Goal: Transaction & Acquisition: Purchase product/service

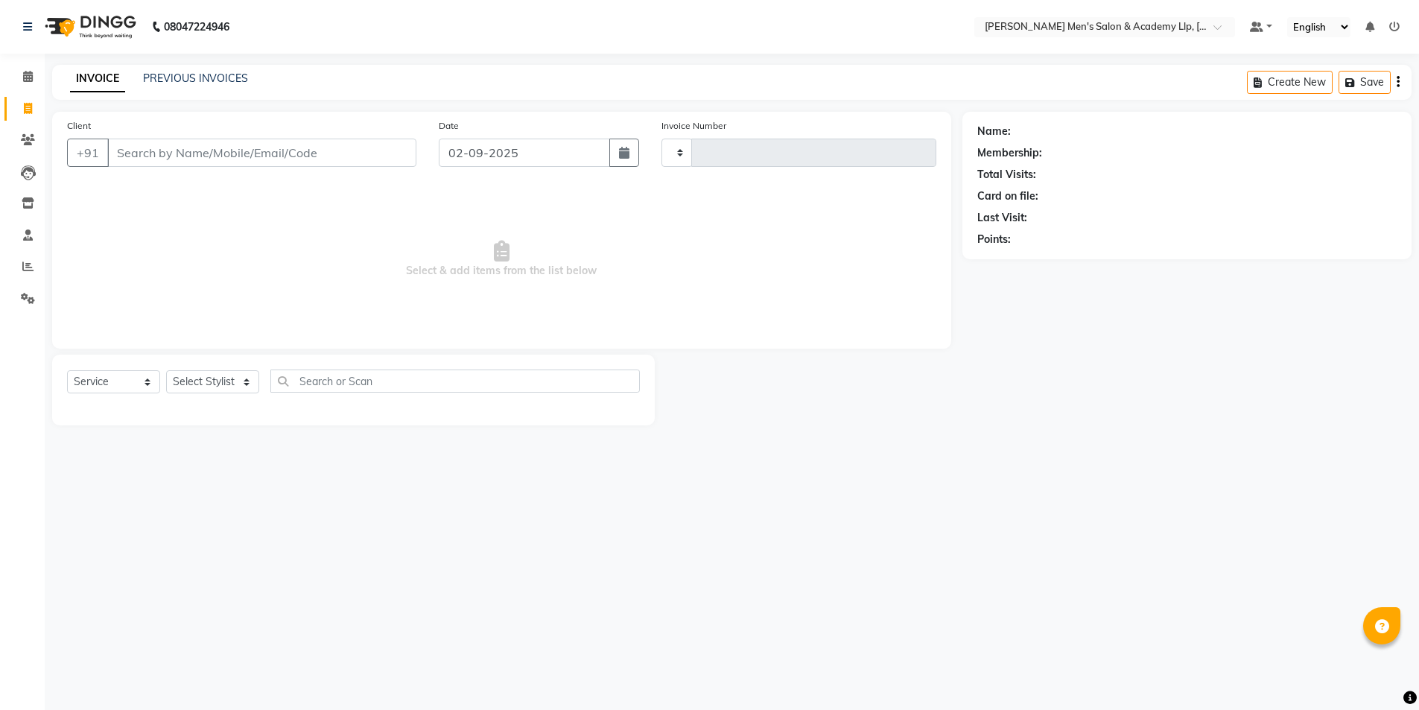
select select "service"
type input "5328"
select select "8248"
click at [287, 146] on input "72840044666" at bounding box center [225, 153] width 236 height 28
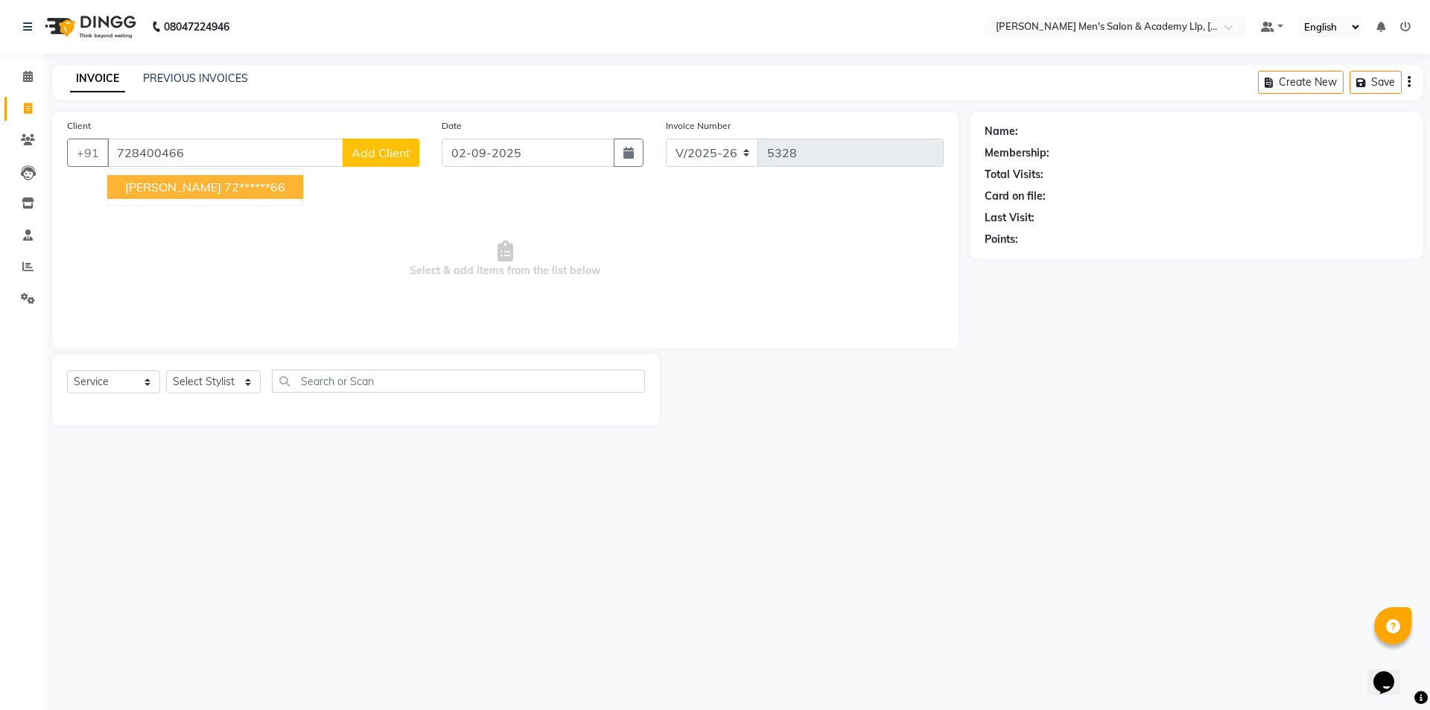
click at [224, 193] on ngb-highlight "72******66" at bounding box center [254, 186] width 61 height 15
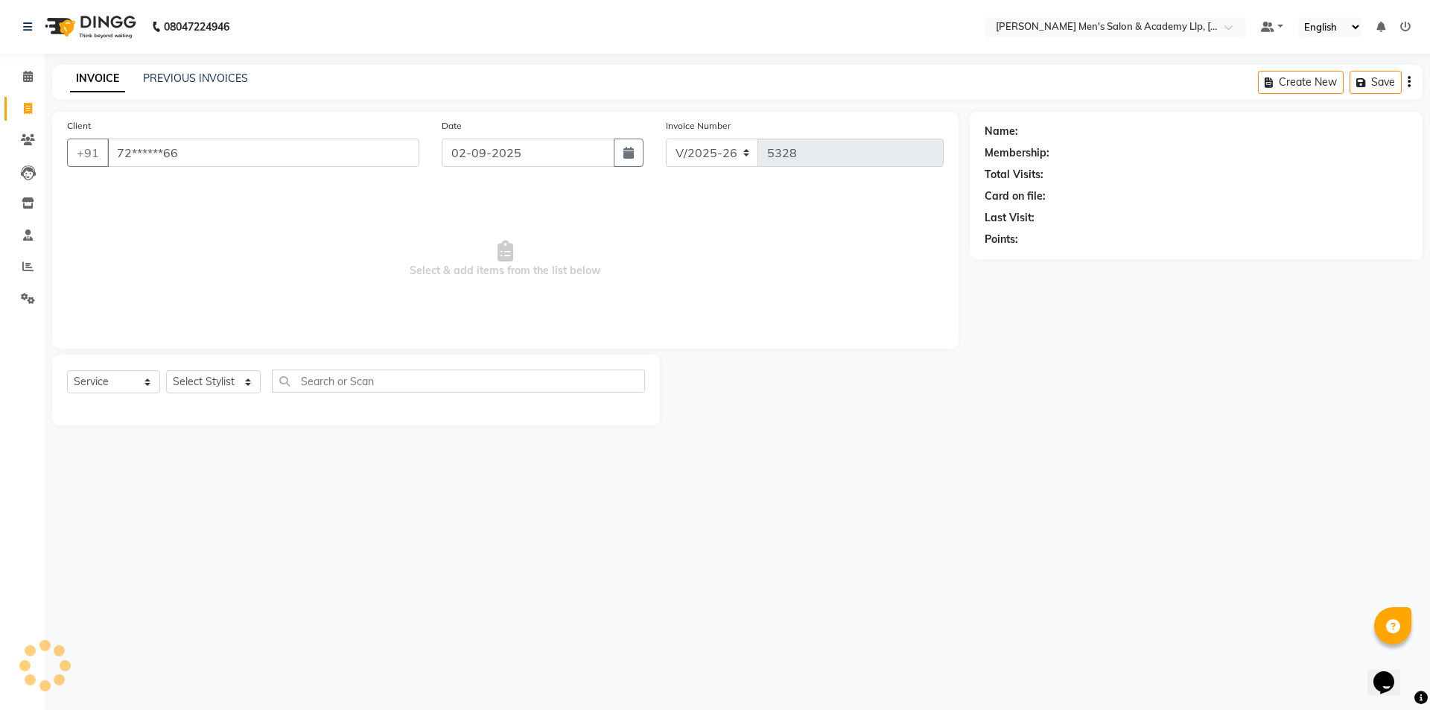
type input "72******66"
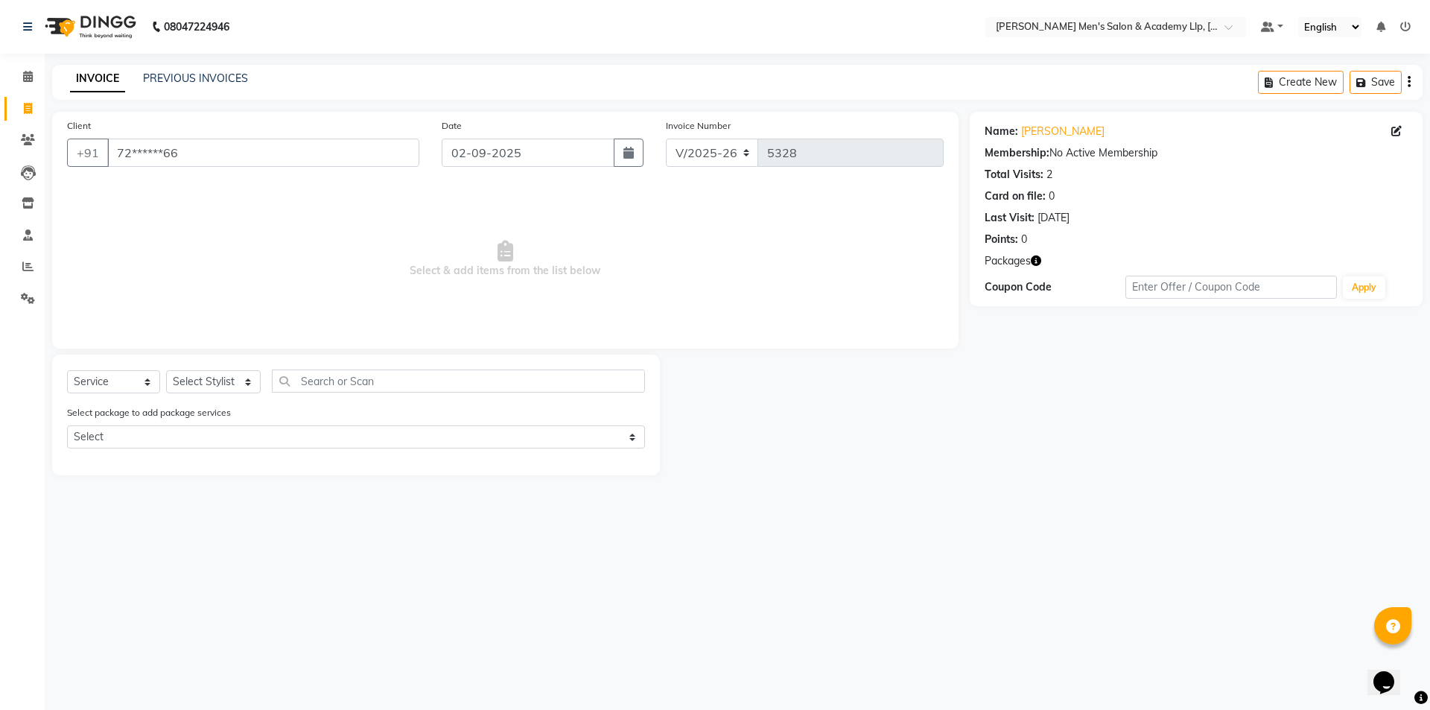
click at [1035, 261] on icon "button" at bounding box center [1036, 260] width 10 height 10
click at [232, 378] on select "Select Stylist ABHISHEK SEN AKKI SEN [PERSON_NAME] [PERSON_NAME] [PERSON_NAME] …" at bounding box center [213, 381] width 95 height 23
select select "78790"
click at [166, 370] on select "Select Stylist ABHISHEK SEN AKKI SEN [PERSON_NAME] [PERSON_NAME] [PERSON_NAME] …" at bounding box center [213, 381] width 95 height 23
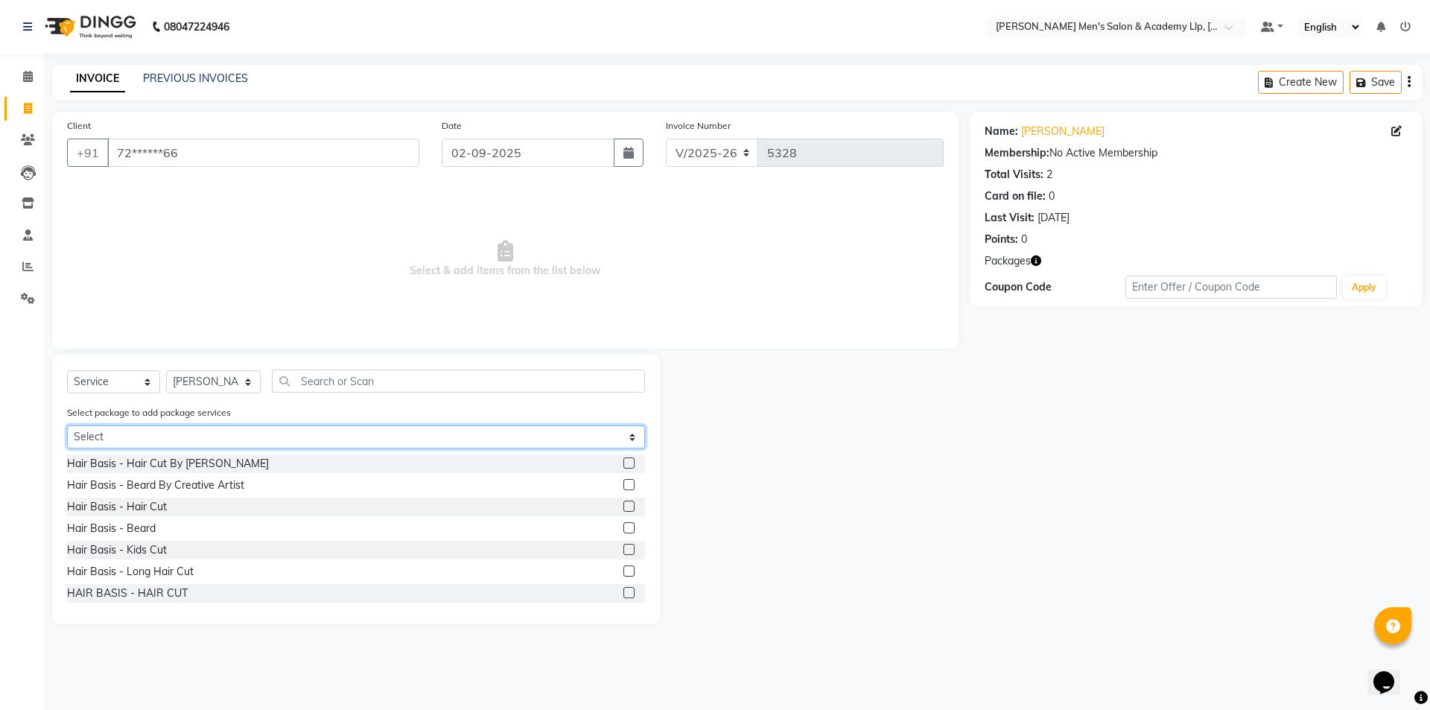
click at [471, 440] on select "Select COOLER JUNIOR PACKAGE" at bounding box center [356, 436] width 578 height 23
select select "1: Object"
click at [67, 425] on select "Select COOLER JUNIOR PACKAGE" at bounding box center [356, 436] width 578 height 23
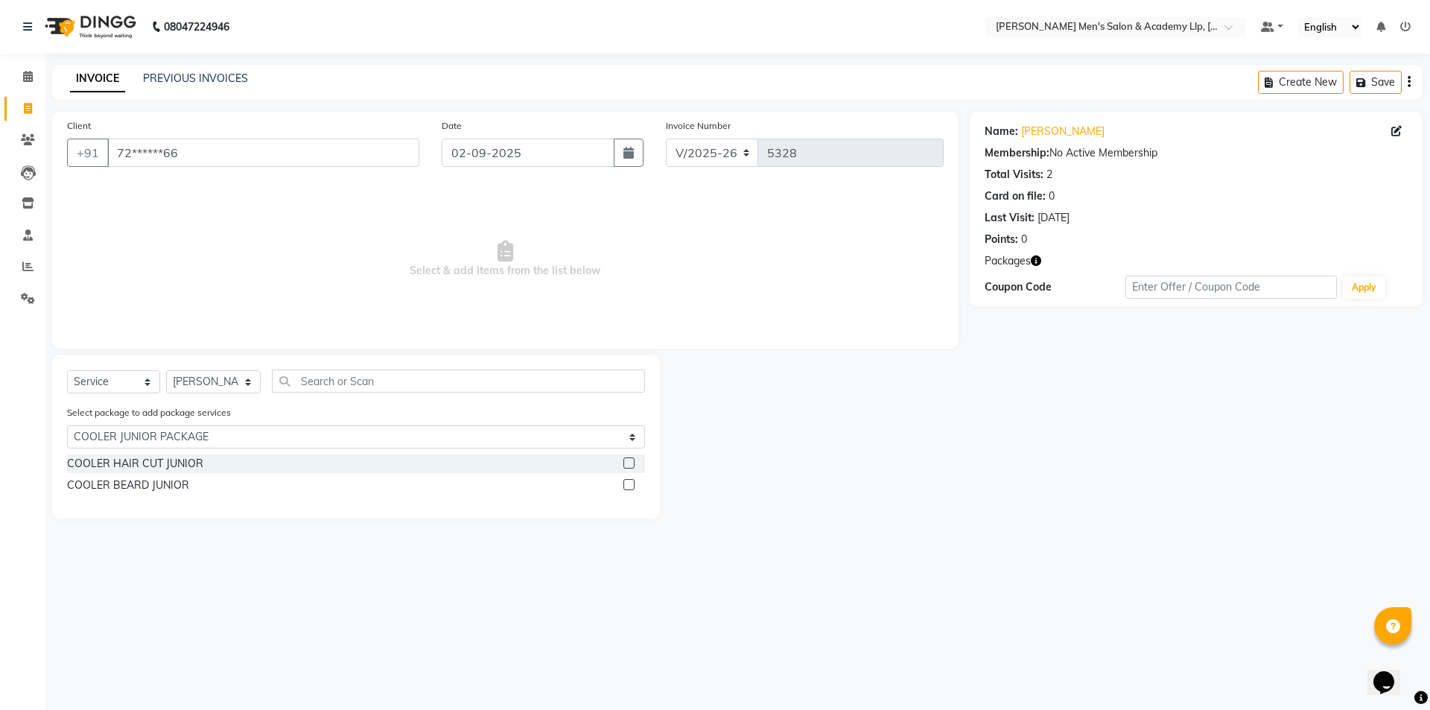
click at [631, 457] on label at bounding box center [628, 462] width 11 height 11
click at [631, 459] on input "checkbox" at bounding box center [628, 464] width 10 height 10
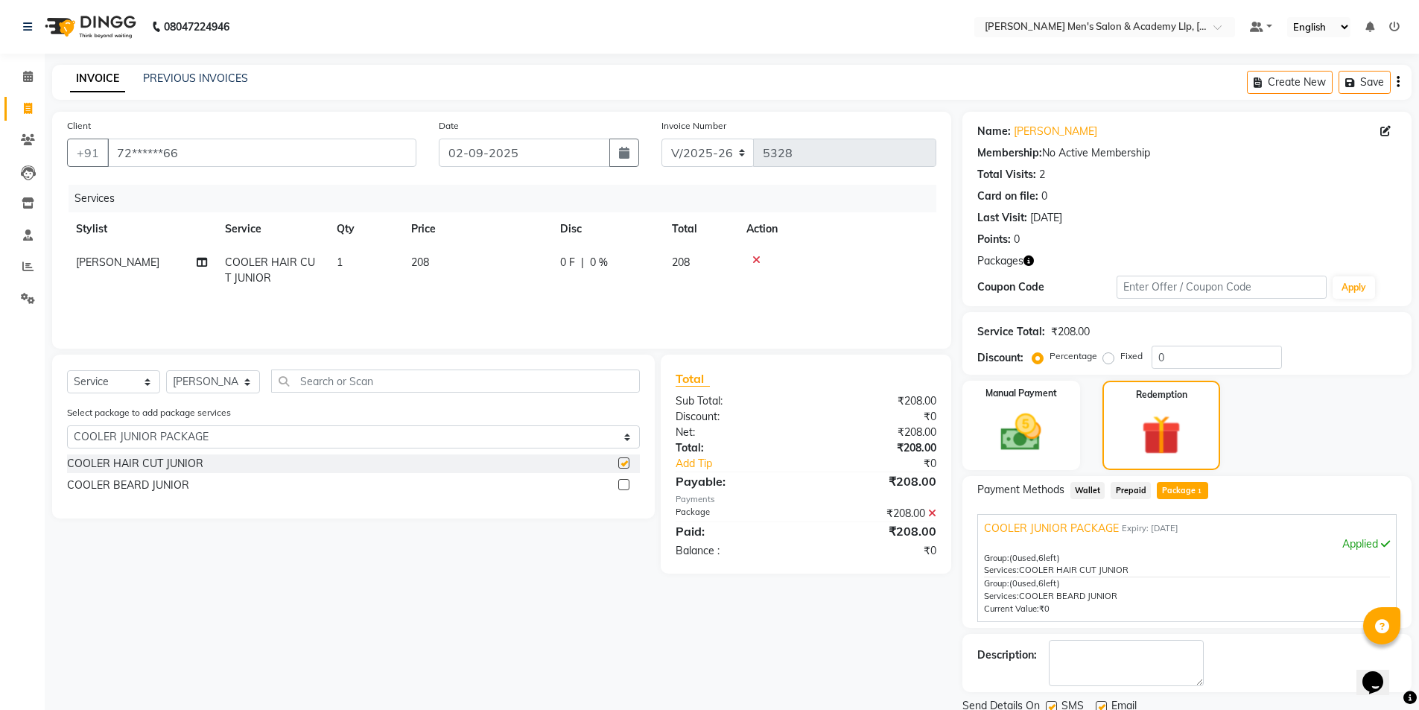
checkbox input "false"
click at [623, 482] on label at bounding box center [623, 484] width 11 height 11
click at [623, 482] on input "checkbox" at bounding box center [623, 485] width 10 height 10
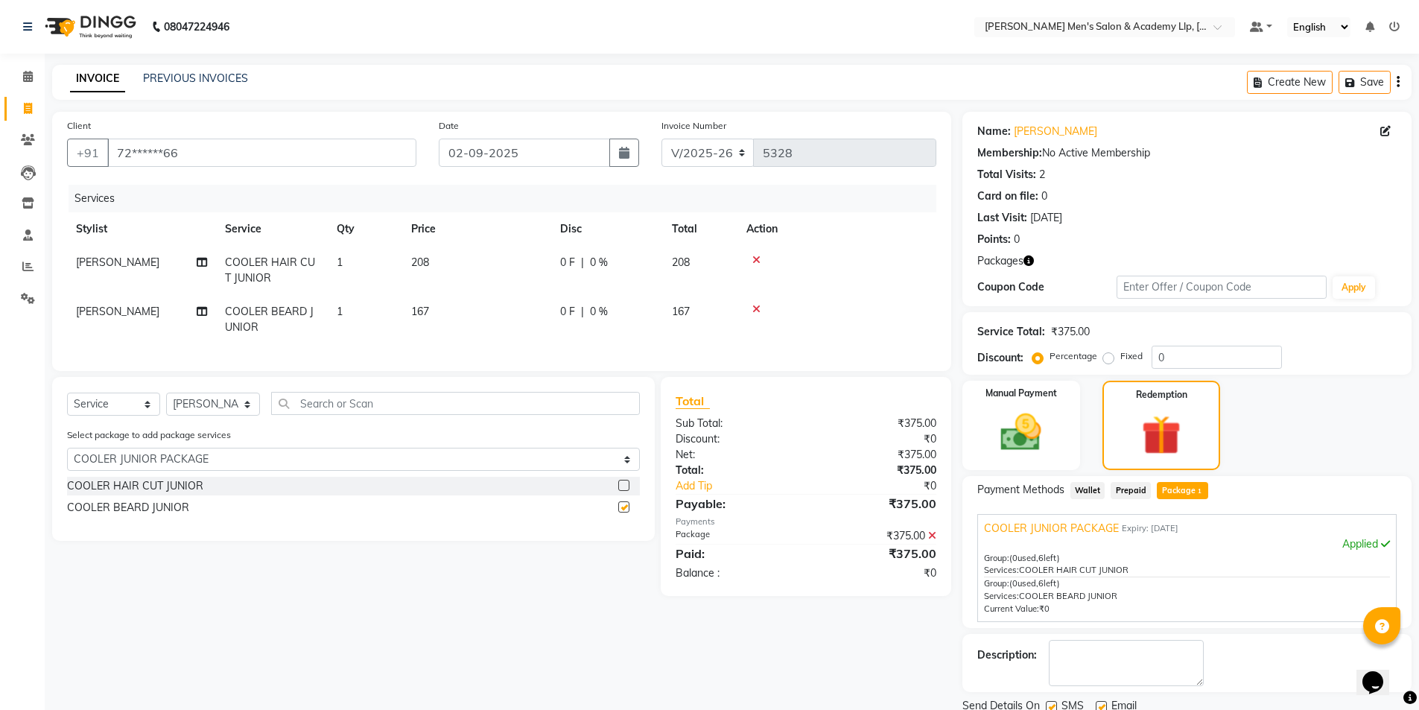
checkbox input "false"
click at [1029, 264] on icon "button" at bounding box center [1028, 260] width 10 height 10
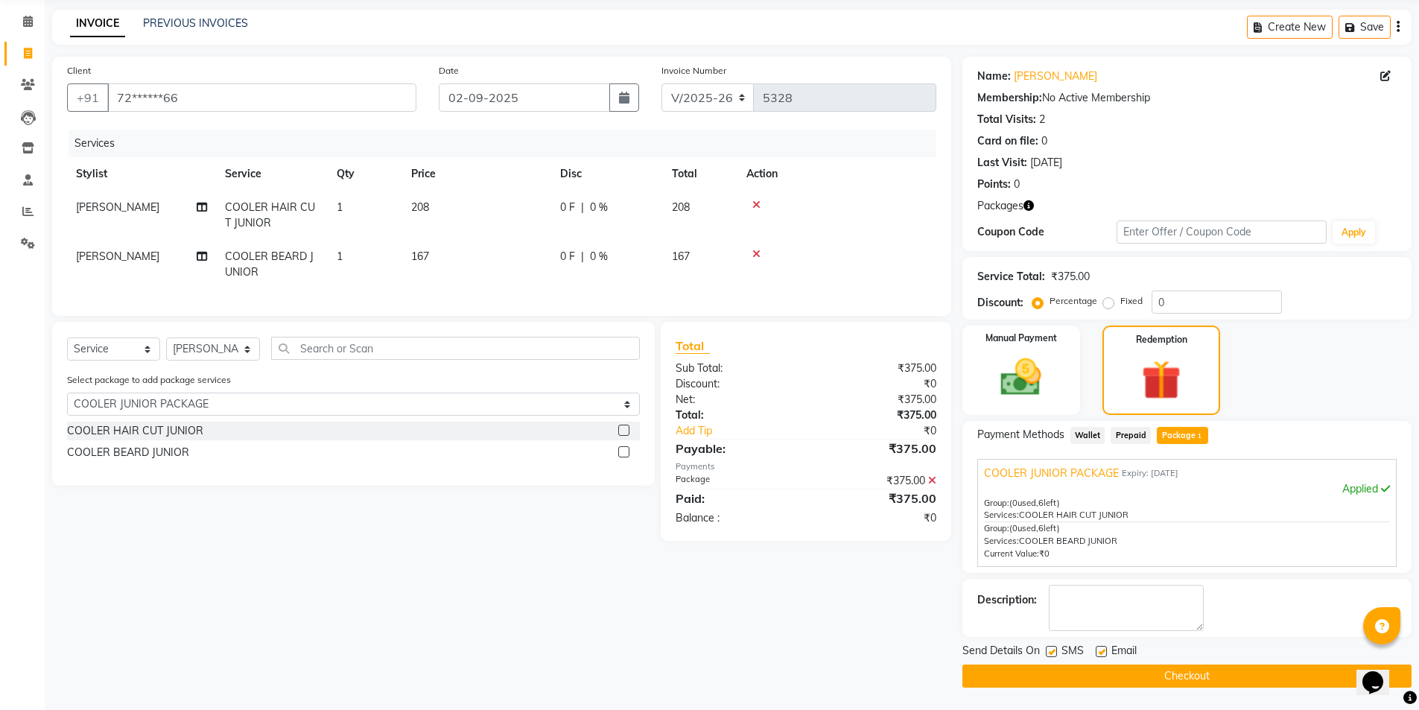
click at [1096, 651] on label at bounding box center [1101, 651] width 11 height 11
click at [1096, 651] on input "checkbox" at bounding box center [1101, 652] width 10 height 10
checkbox input "false"
click at [1072, 672] on button "Checkout" at bounding box center [1186, 675] width 449 height 23
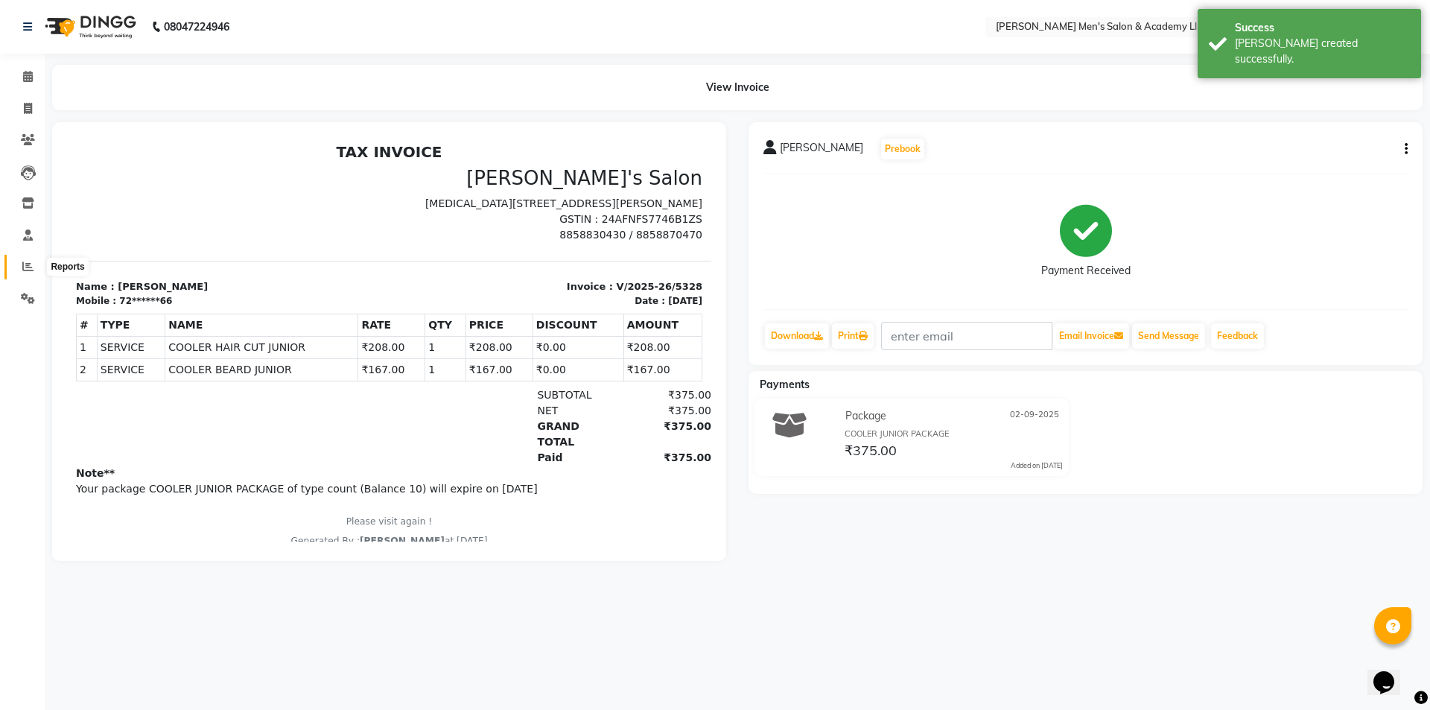
click at [29, 270] on icon at bounding box center [27, 266] width 11 height 11
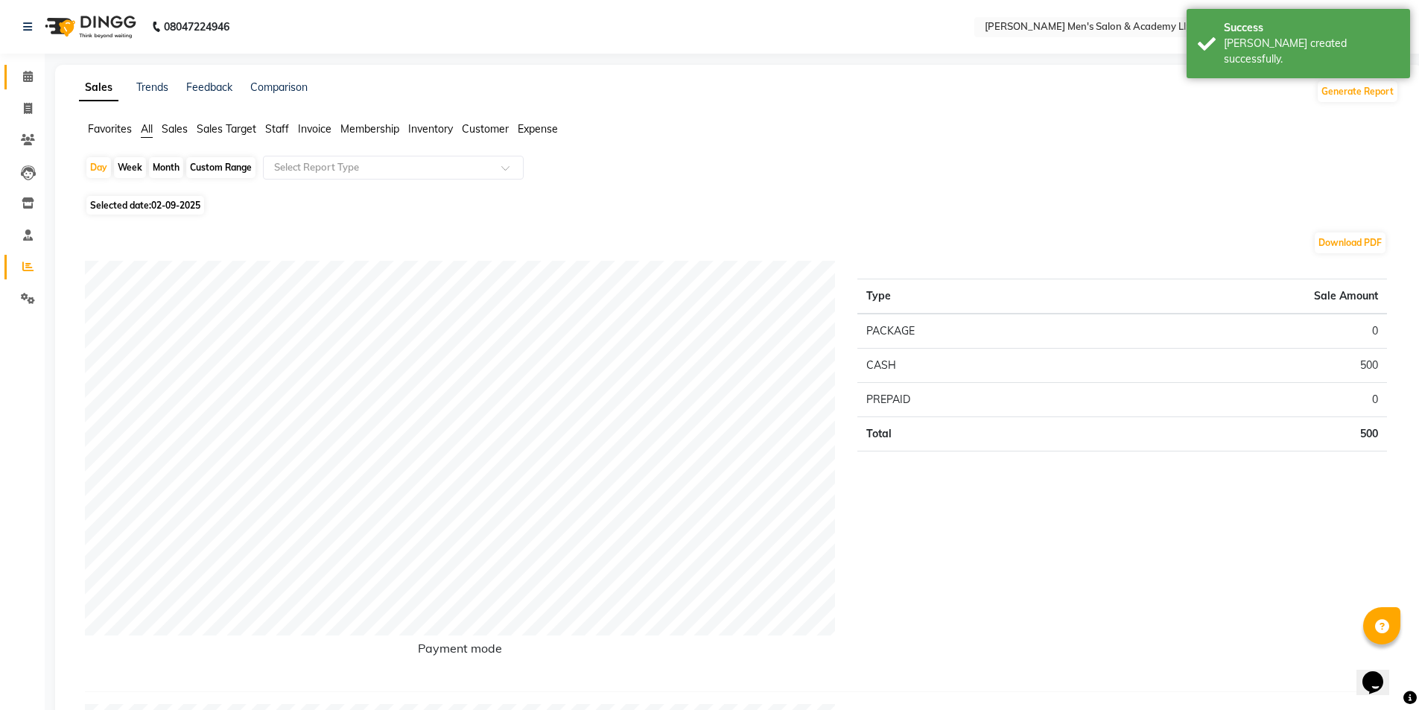
click at [18, 87] on link "Calendar" at bounding box center [22, 77] width 36 height 25
